Goal: Navigation & Orientation: Find specific page/section

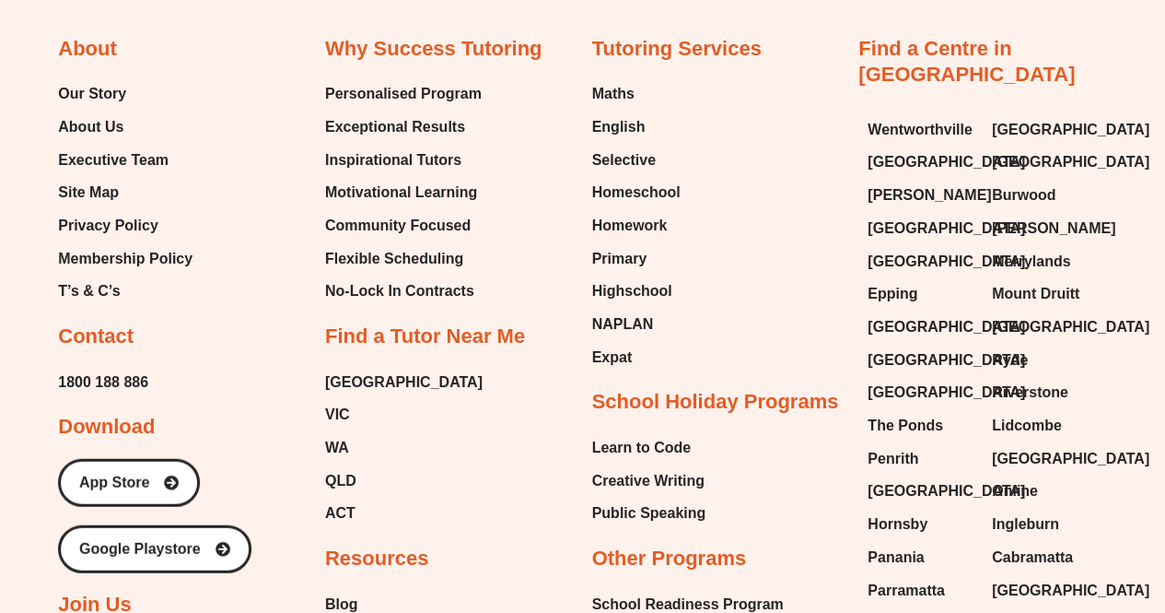
scroll to position [9102, 0]
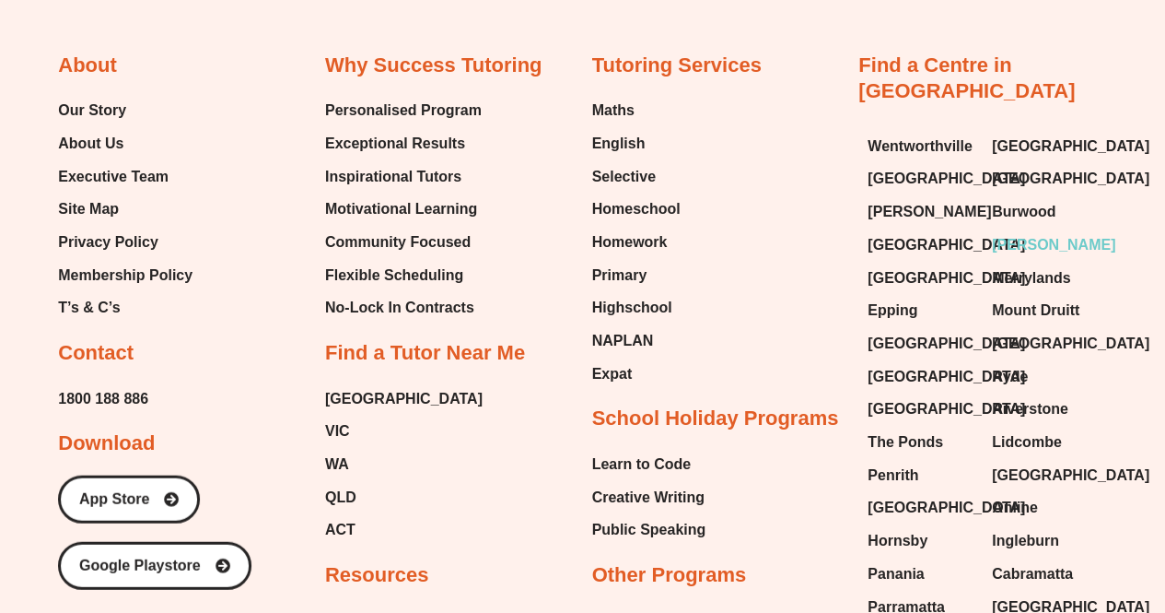
click at [1025, 231] on span "[PERSON_NAME]" at bounding box center [1053, 245] width 123 height 28
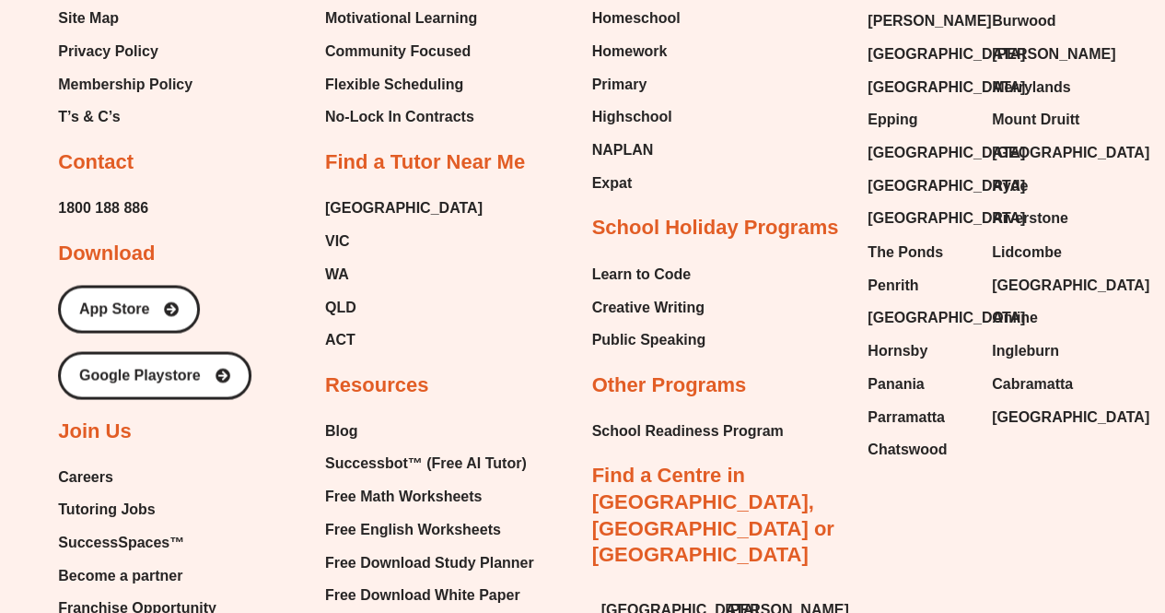
scroll to position [8233, 0]
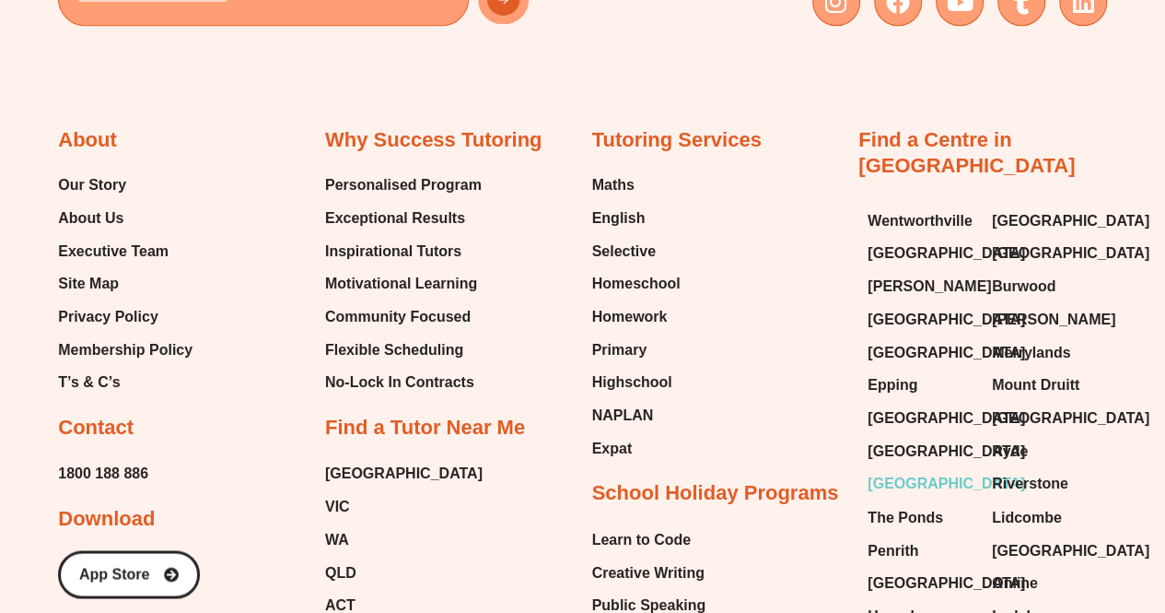
click at [896, 470] on span "[GEOGRAPHIC_DATA]" at bounding box center [947, 484] width 158 height 28
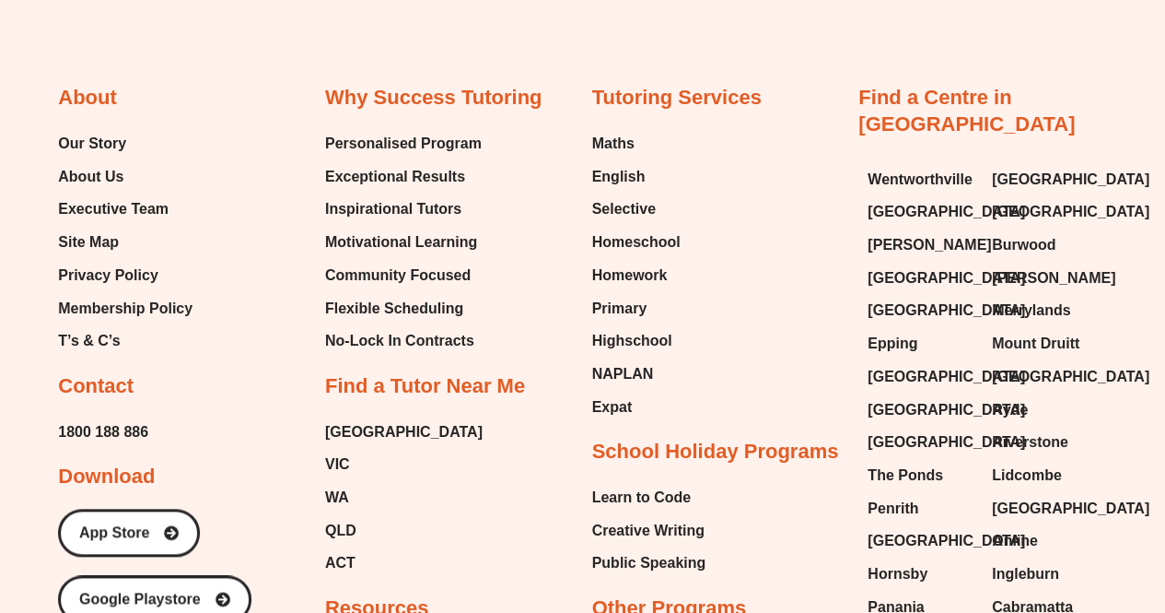
scroll to position [11234, 0]
